Goal: Find specific page/section: Find specific page/section

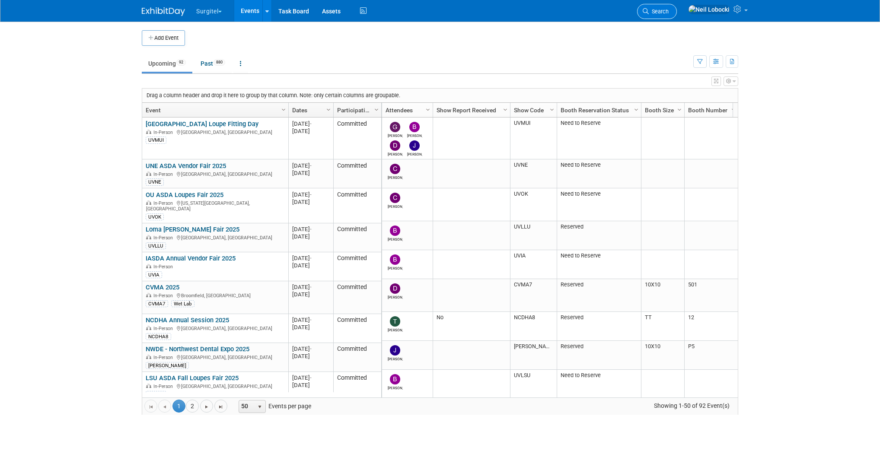
click at [669, 11] on span "Search" at bounding box center [659, 11] width 20 height 6
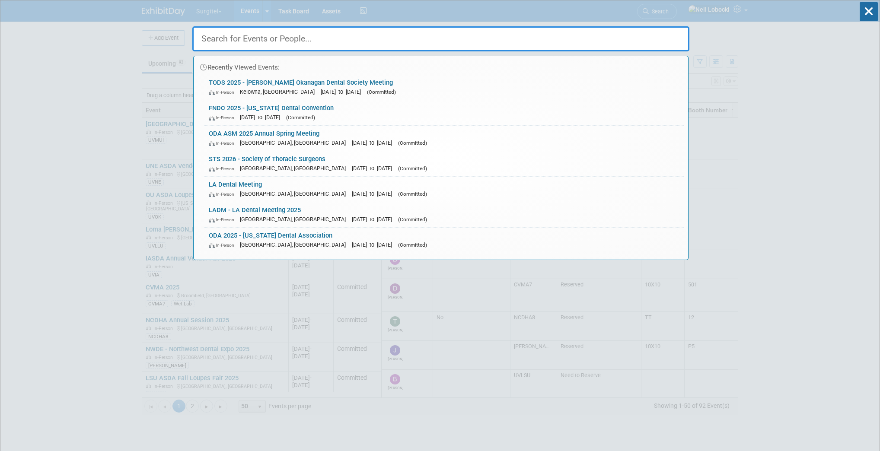
click at [249, 43] on input "text" at bounding box center [440, 38] width 497 height 25
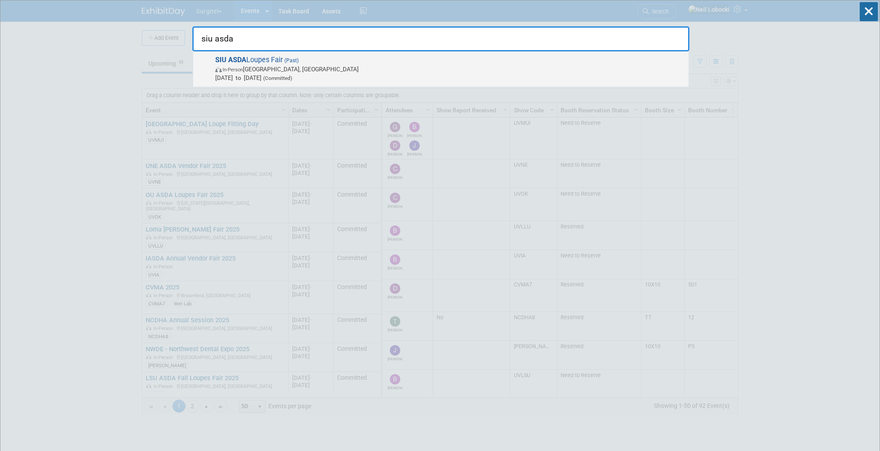
type input "siu asda"
click at [258, 59] on span "SIU ASDA Loupes Fair (Past) In-Person [GEOGRAPHIC_DATA], [GEOGRAPHIC_DATA] [DAT…" at bounding box center [449, 69] width 472 height 26
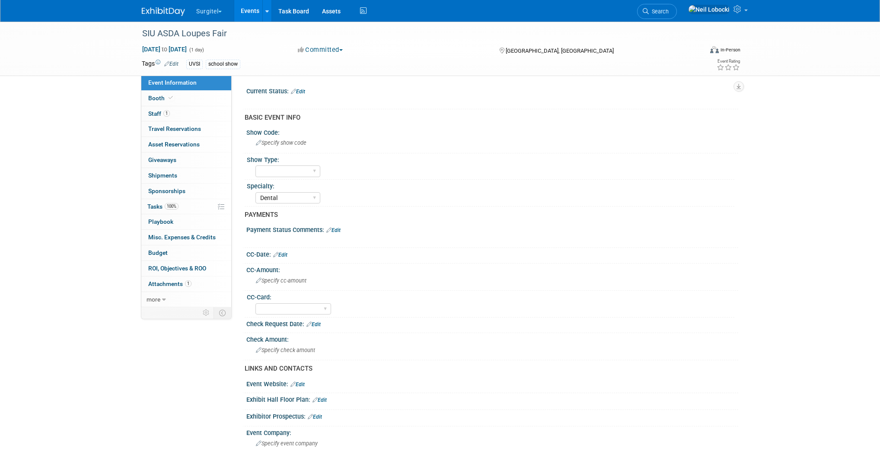
select select "Dental"
click at [71, 221] on div "SIU ASDA Loupes Fair Aug 26, 2023 to Aug 26, 2023 (1 day) Aug 26, 2023 to Aug 2…" at bounding box center [440, 440] width 880 height 836
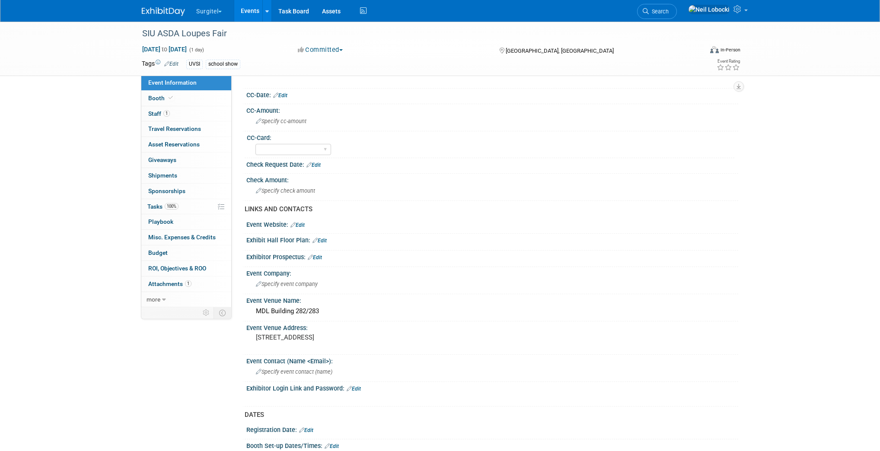
scroll to position [207, 0]
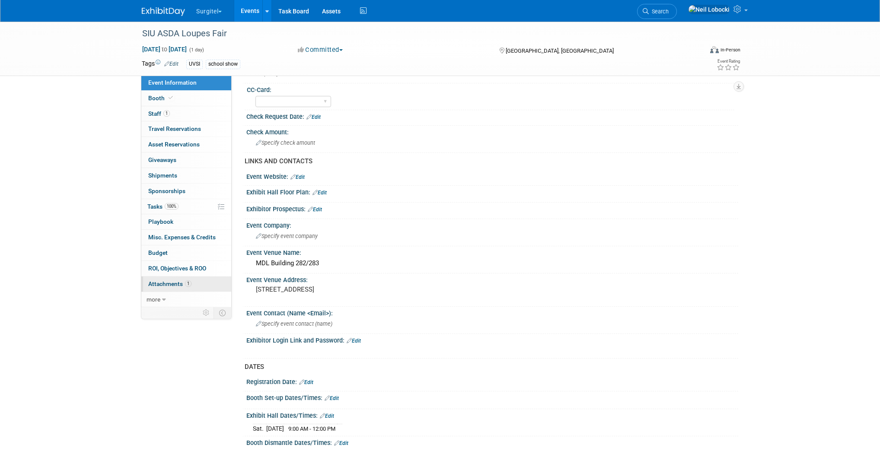
click at [173, 284] on span "Attachments 1" at bounding box center [169, 284] width 43 height 7
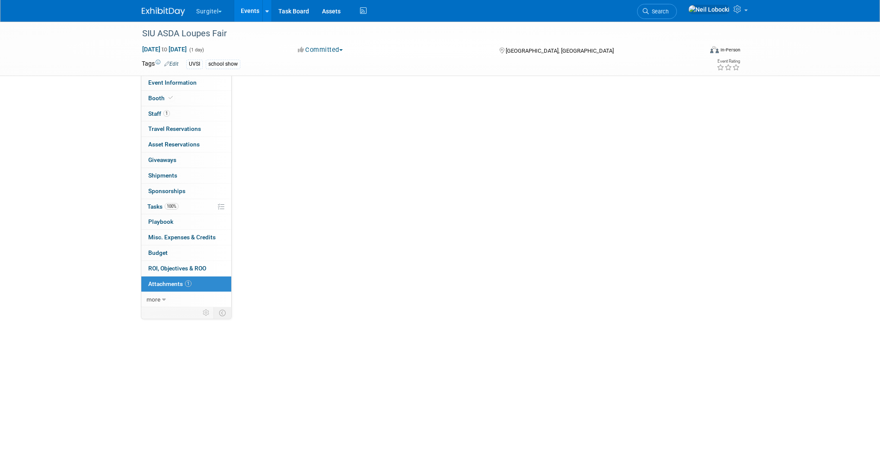
scroll to position [0, 0]
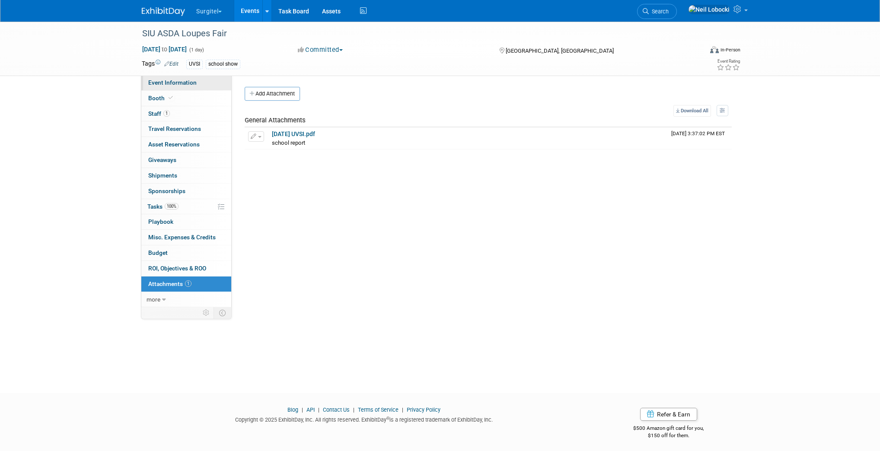
click at [185, 86] on span "Event Information" at bounding box center [172, 82] width 48 height 7
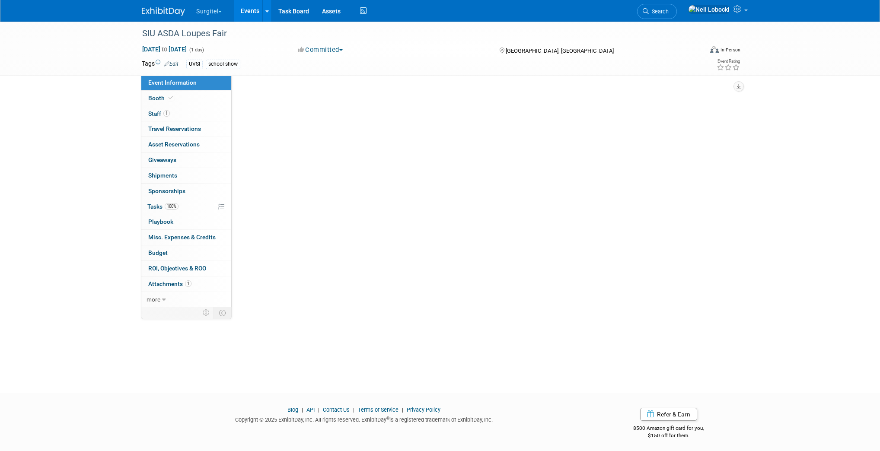
select select "Dental"
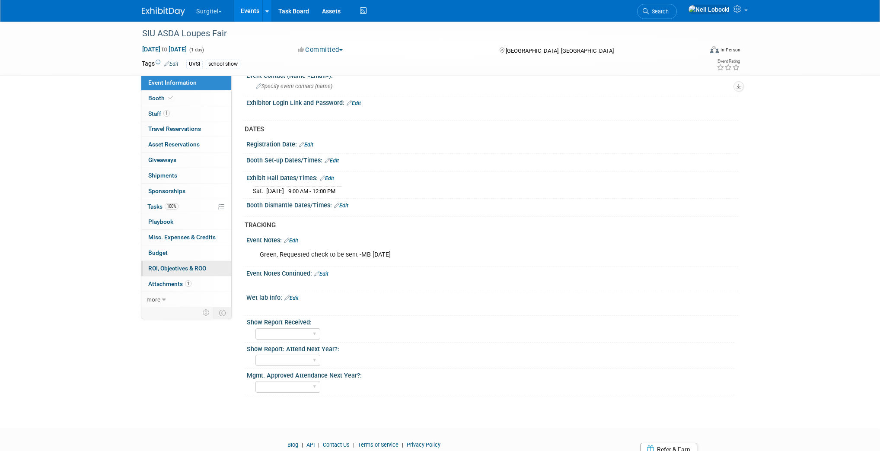
scroll to position [477, 0]
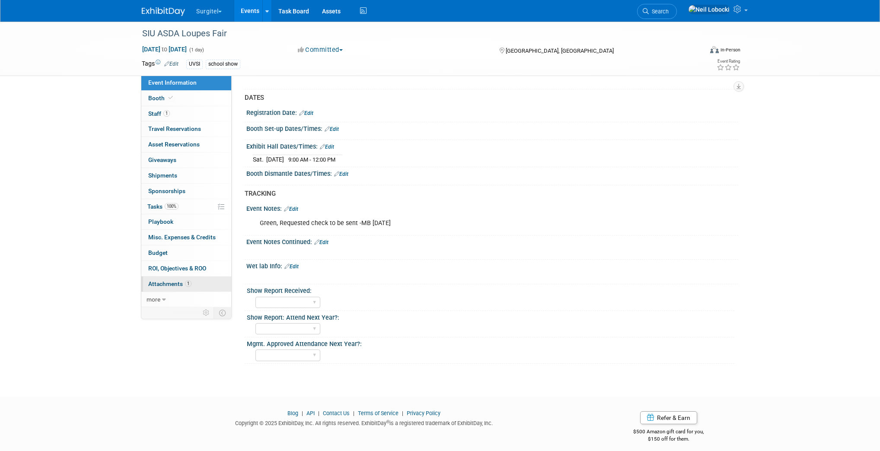
click at [203, 287] on link "1 Attachments 1" at bounding box center [186, 284] width 90 height 15
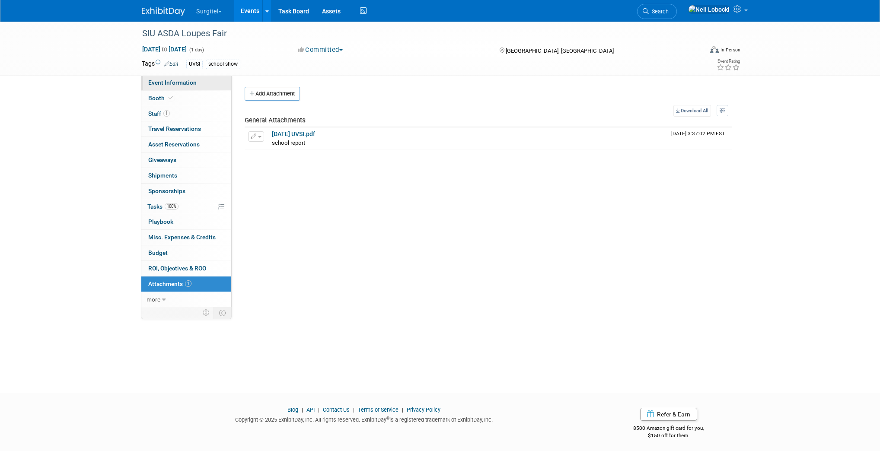
click at [182, 83] on span "Event Information" at bounding box center [172, 82] width 48 height 7
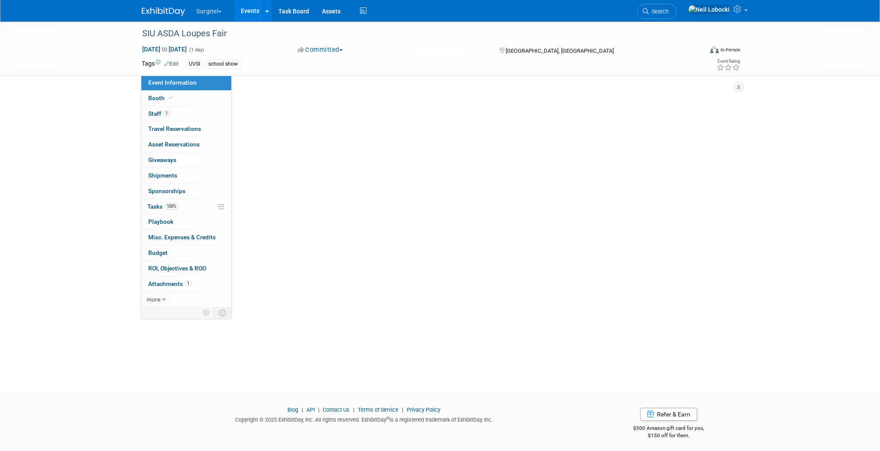
select select "Dental"
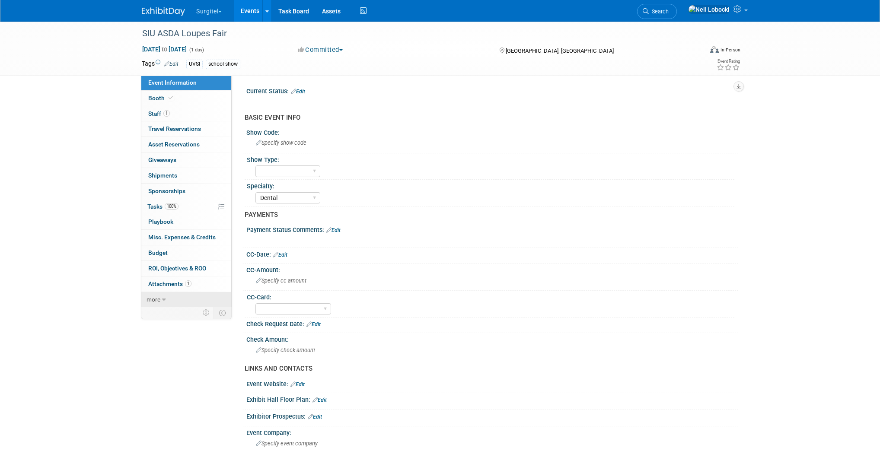
click at [157, 297] on span "more" at bounding box center [154, 299] width 14 height 7
